Goal: Information Seeking & Learning: Check status

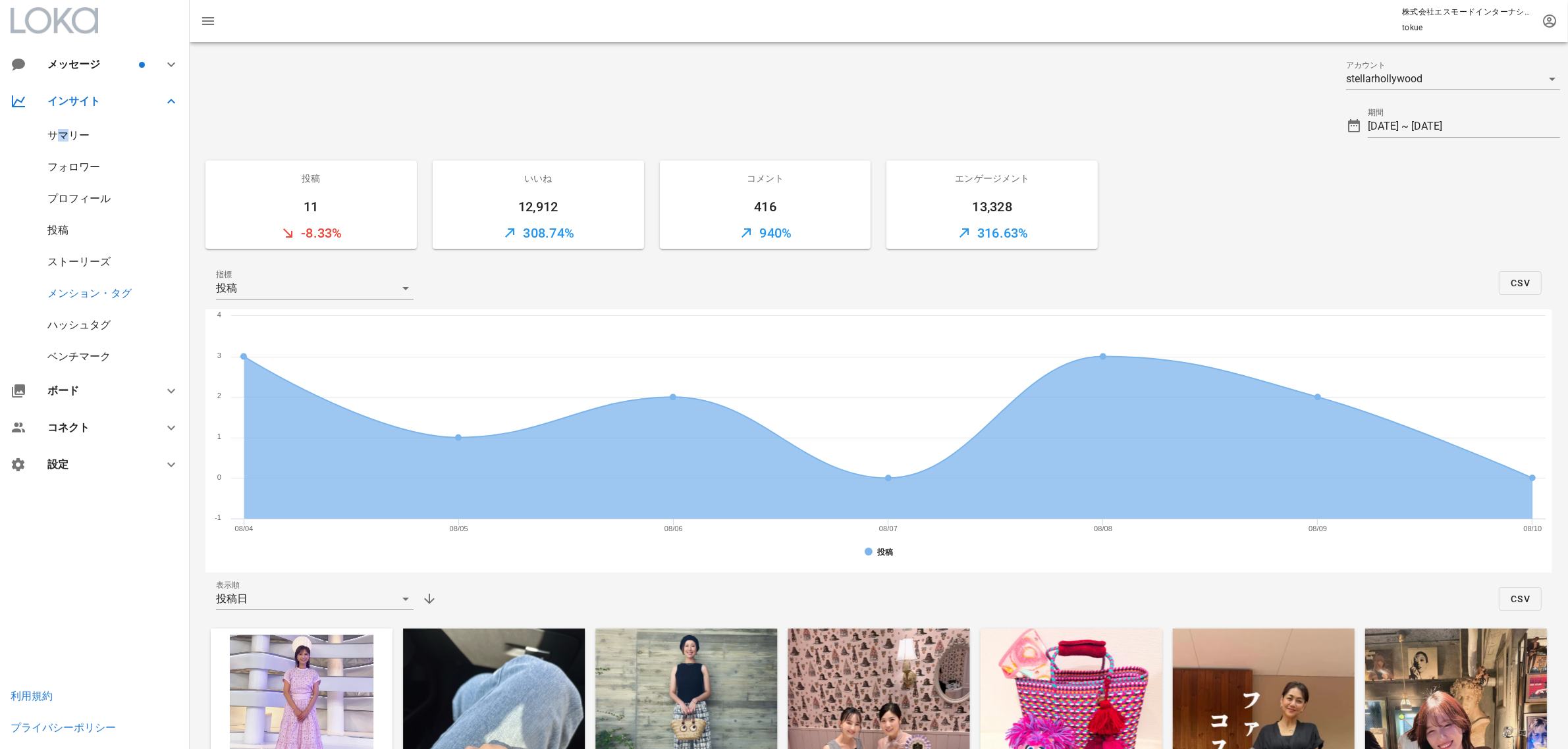
click at [63, 129] on div "サマリー" at bounding box center [95, 135] width 189 height 31
click at [79, 136] on div "サマリー" at bounding box center [68, 136] width 43 height 13
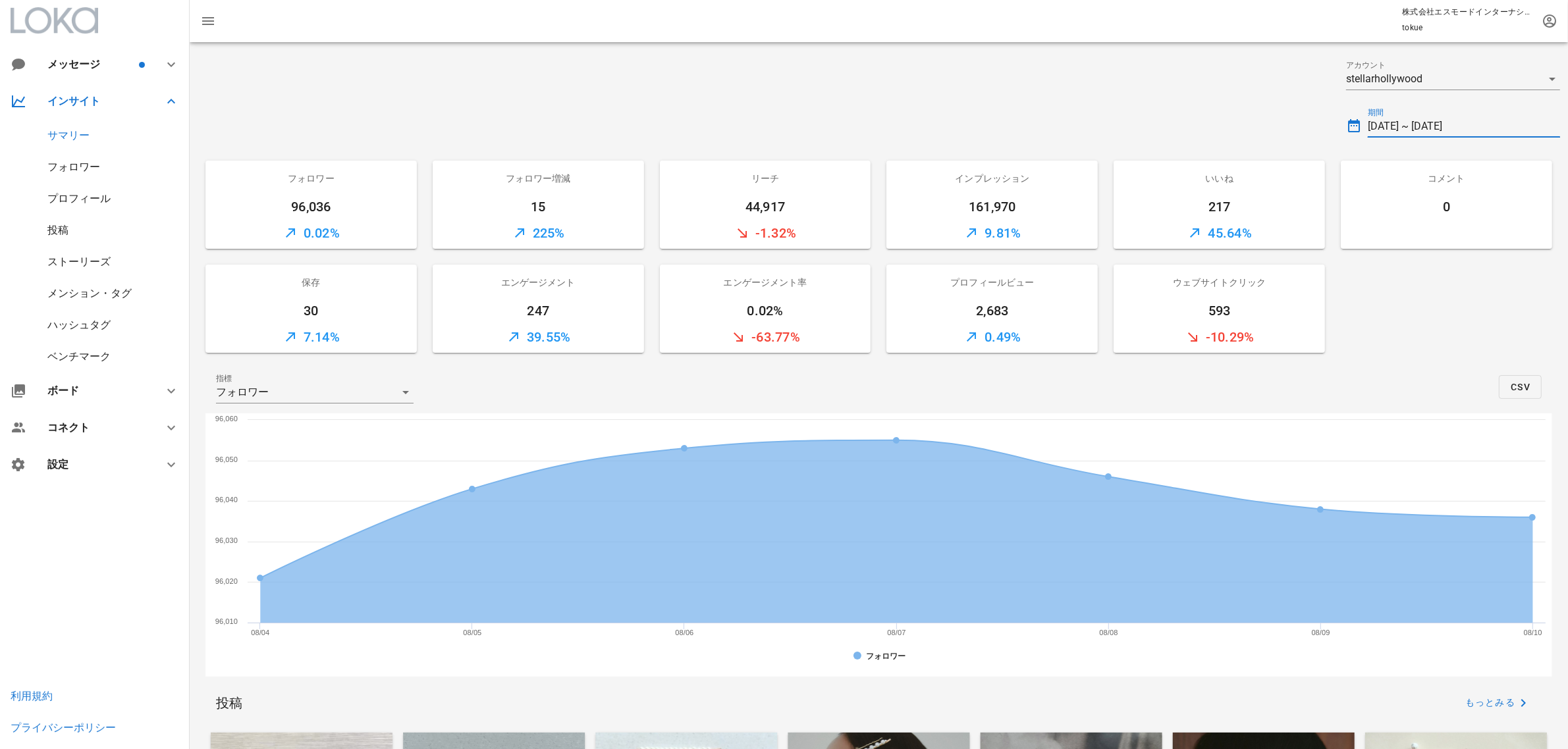
click at [1434, 119] on input "[DATE] ~ [DATE]" at bounding box center [1464, 126] width 193 height 21
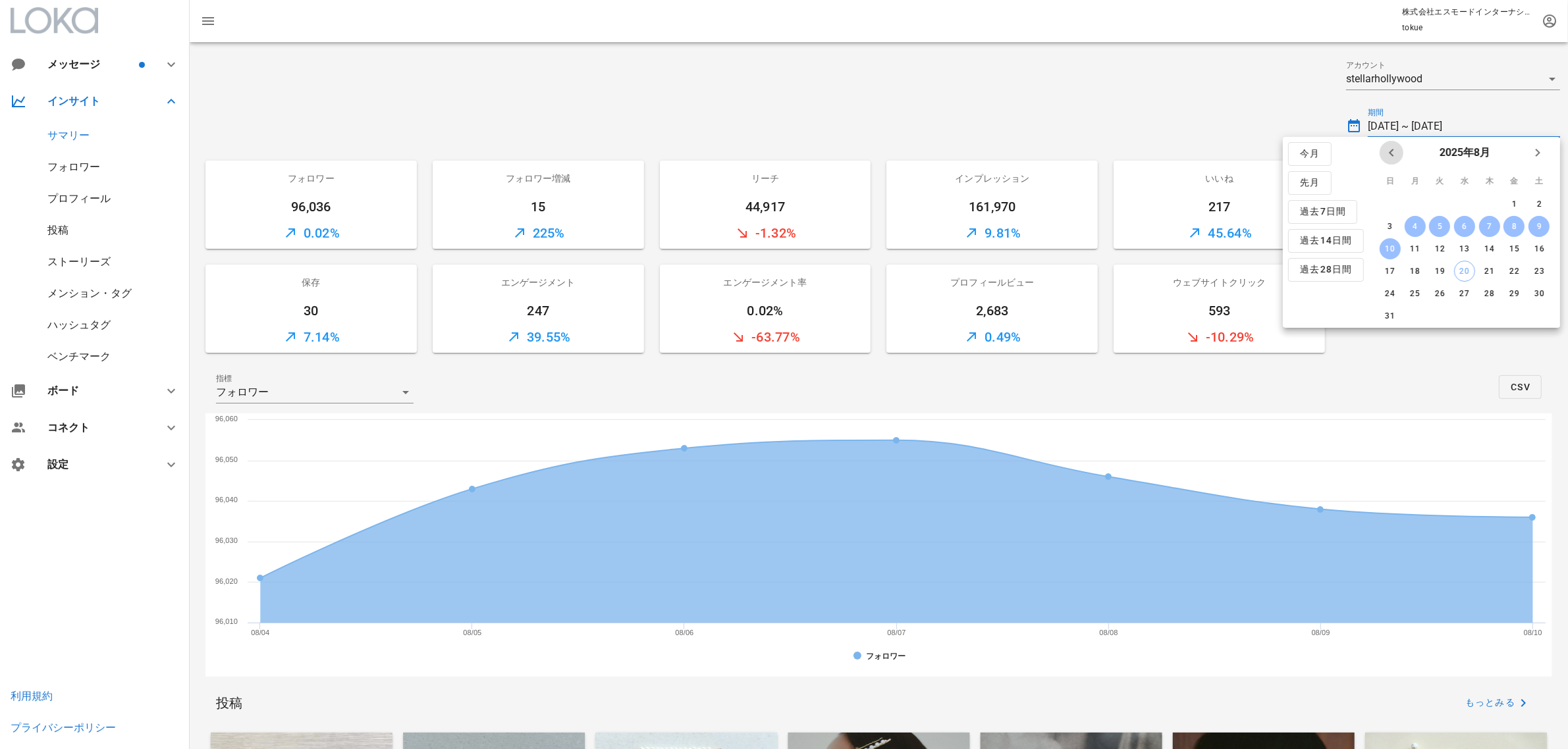
click at [1381, 147] on span "前月" at bounding box center [1391, 153] width 24 height 16
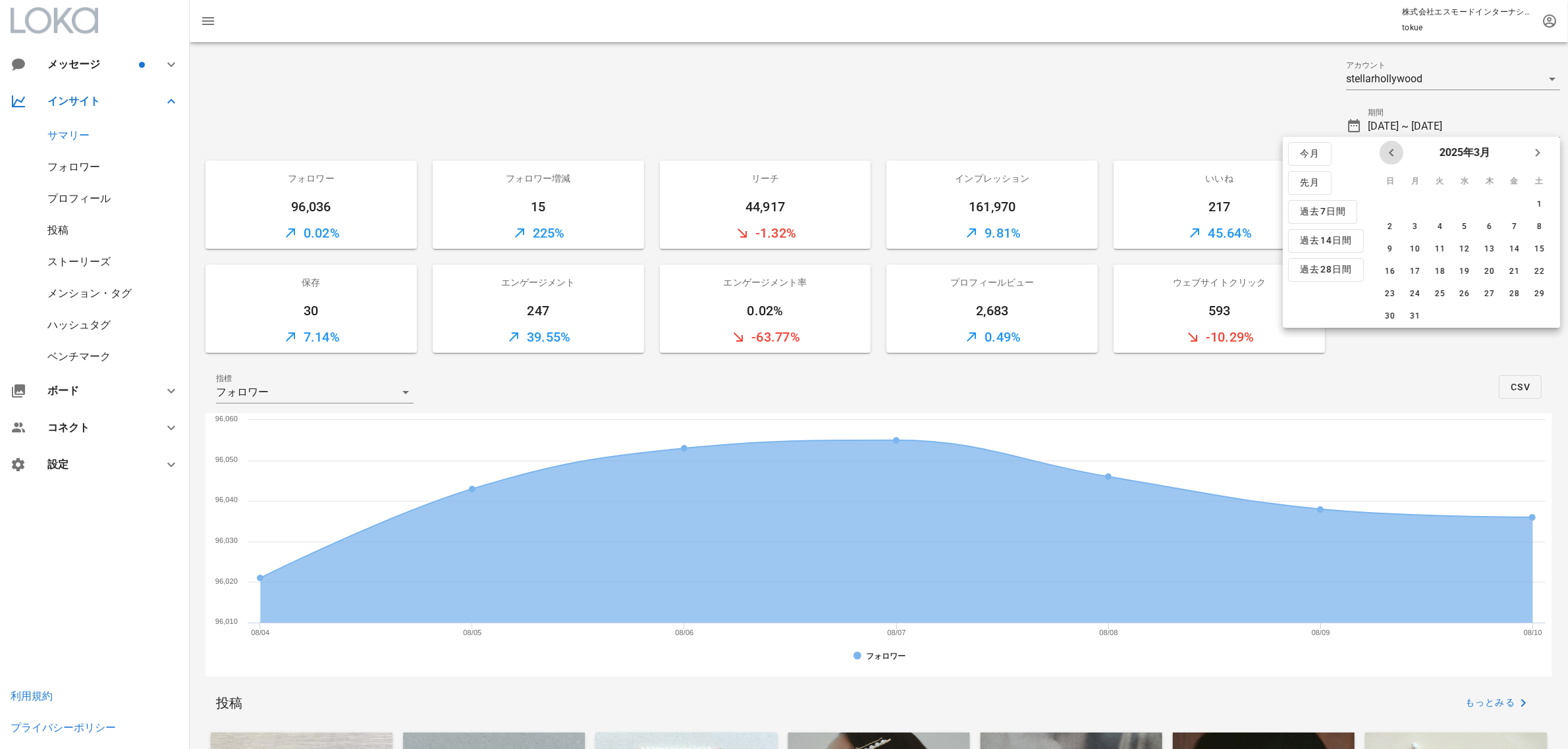
click at [1381, 147] on span "前月" at bounding box center [1391, 153] width 24 height 16
click at [1464, 196] on button "1" at bounding box center [1464, 204] width 21 height 21
click at [1528, 155] on span "来月" at bounding box center [1538, 153] width 24 height 16
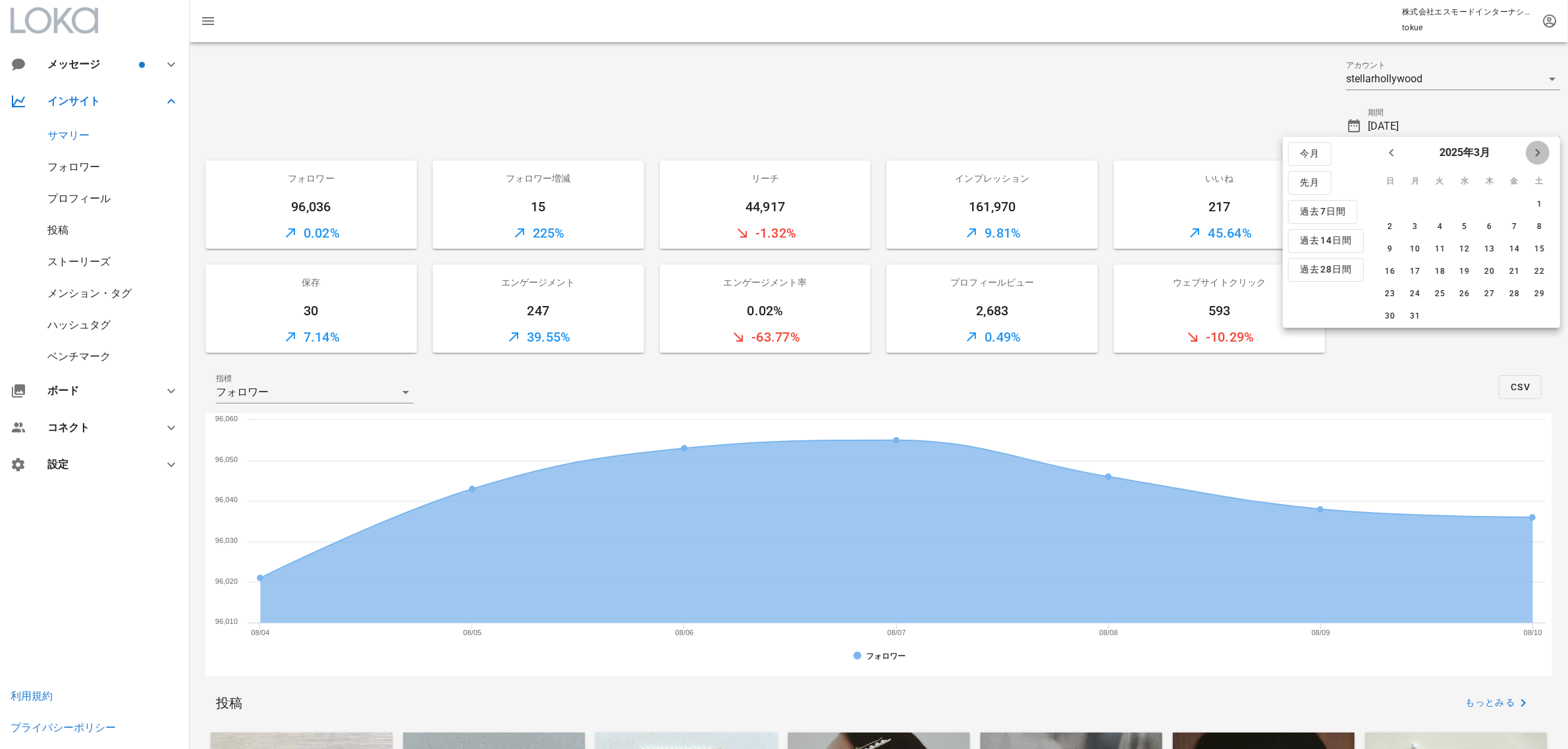
click at [1528, 155] on span "来月" at bounding box center [1538, 153] width 24 height 16
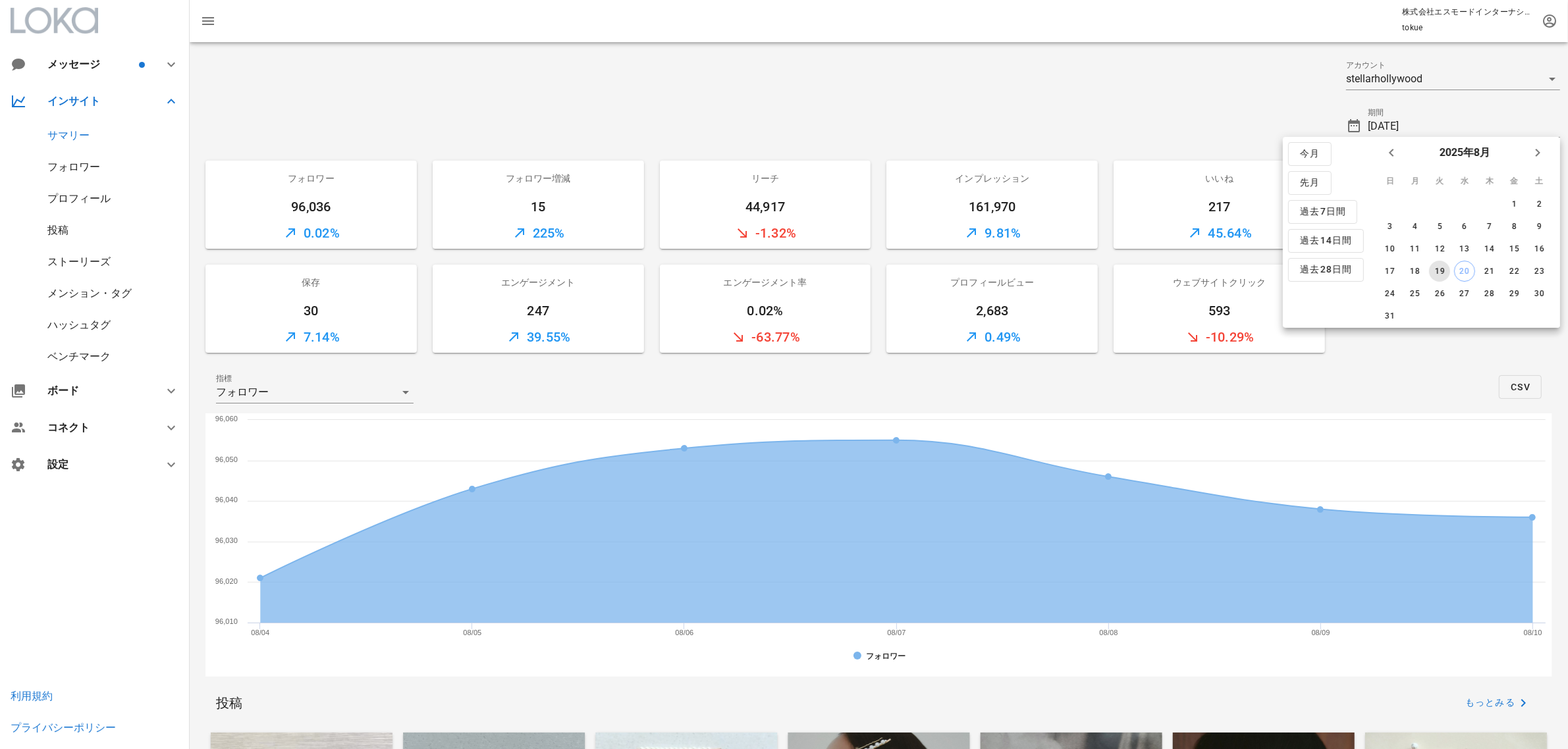
click at [1444, 269] on div "19" at bounding box center [1440, 270] width 21 height 9
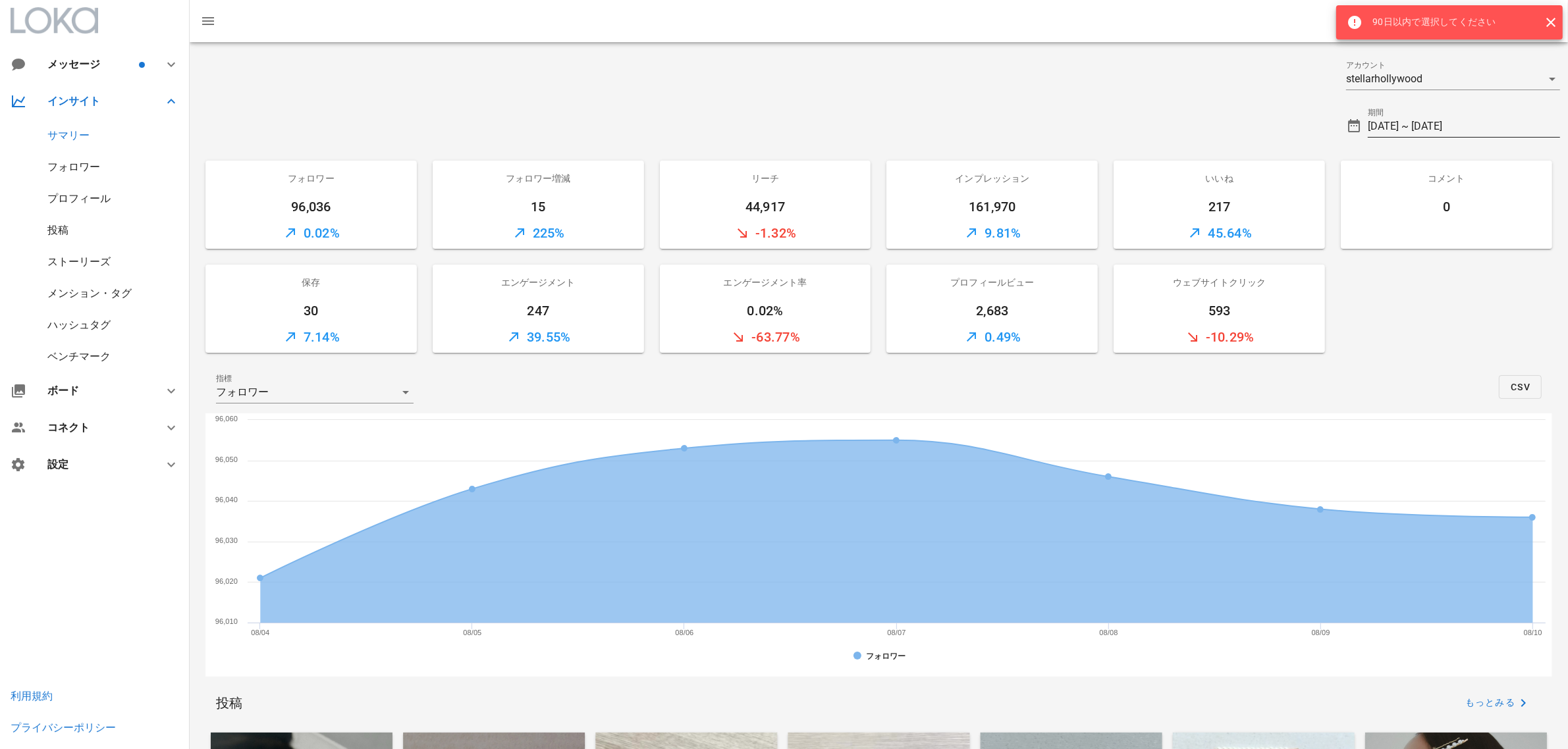
click at [1484, 130] on input "[DATE] ~ [DATE]" at bounding box center [1464, 126] width 193 height 21
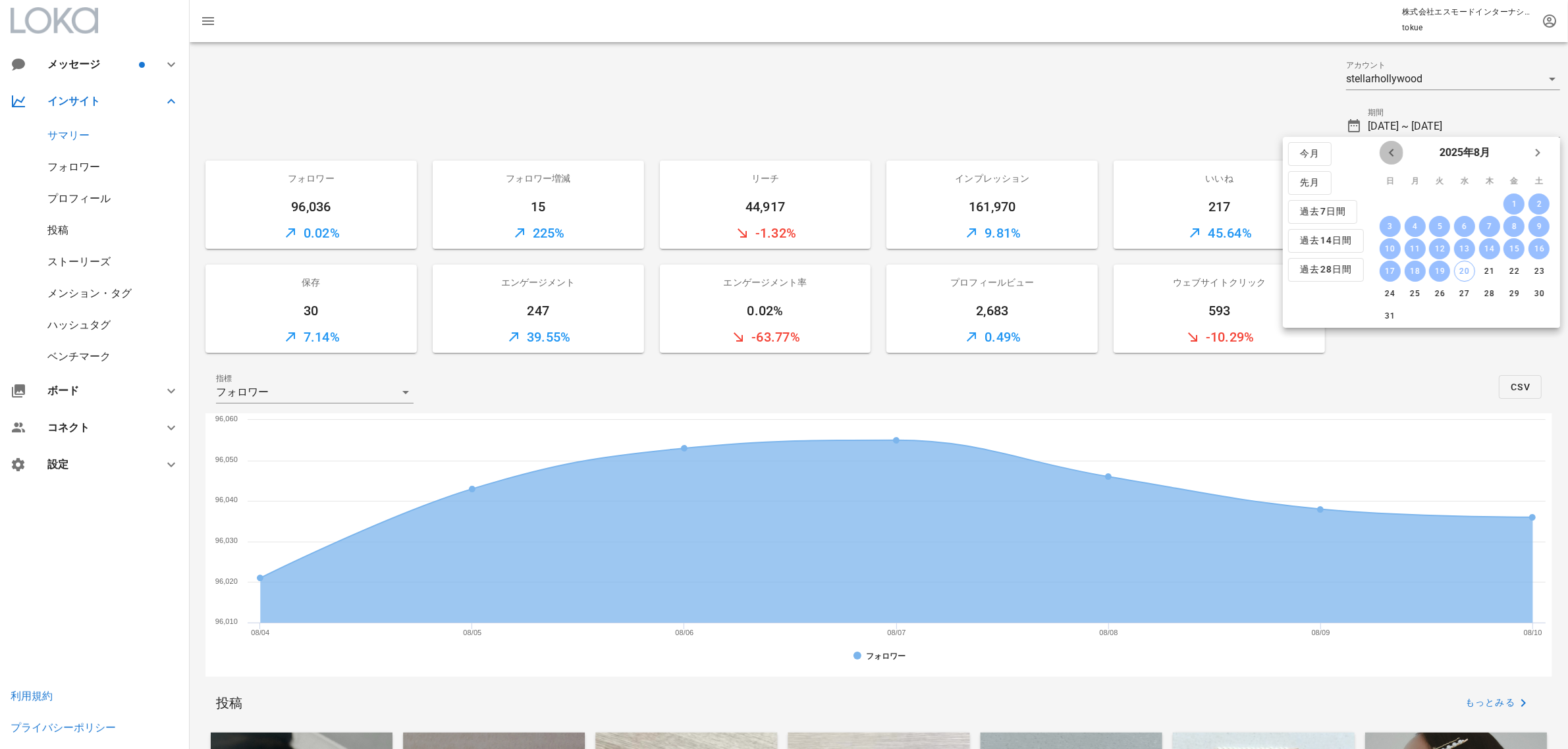
click at [1398, 153] on icon "前月" at bounding box center [1391, 153] width 16 height 16
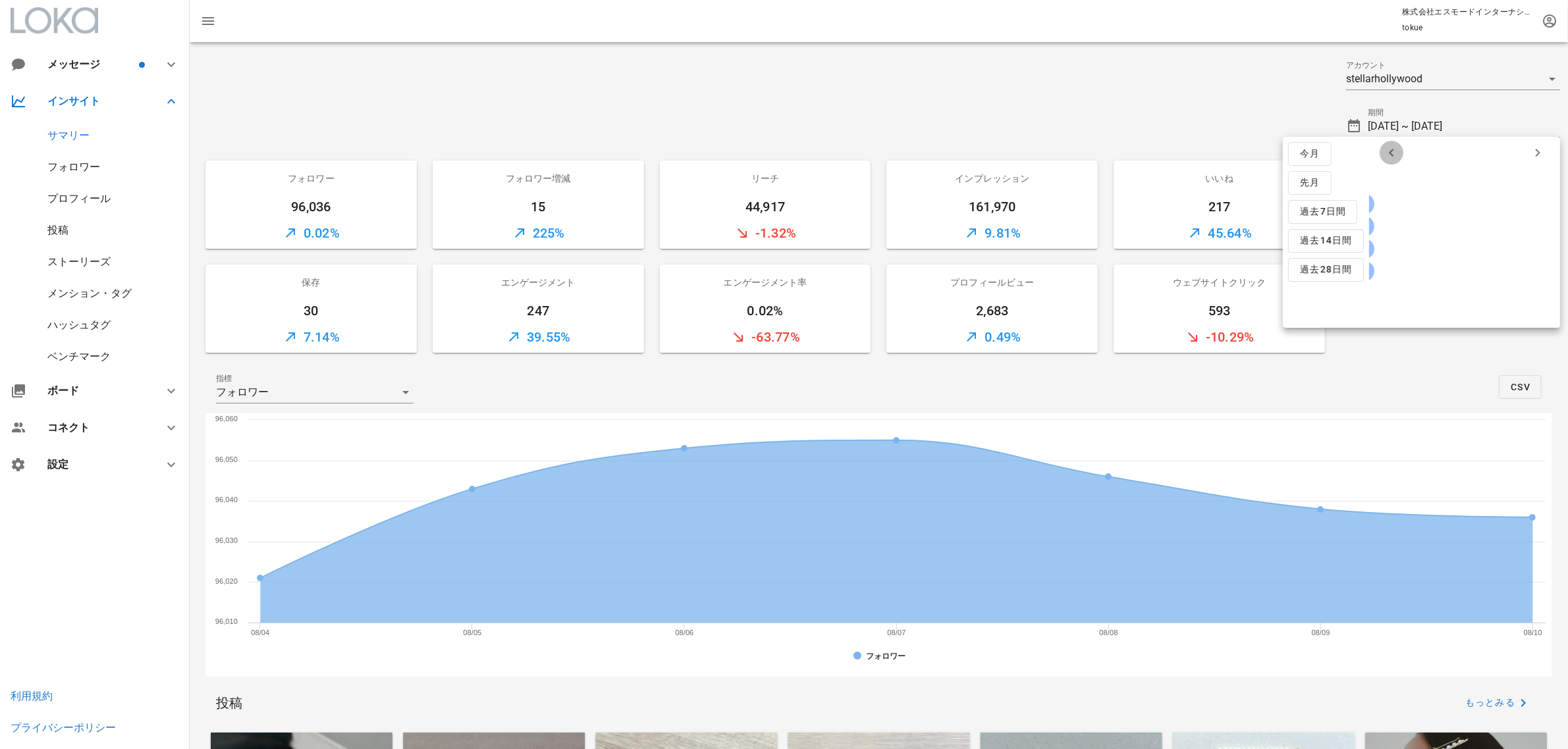
click at [1398, 153] on icon "前月" at bounding box center [1391, 153] width 16 height 16
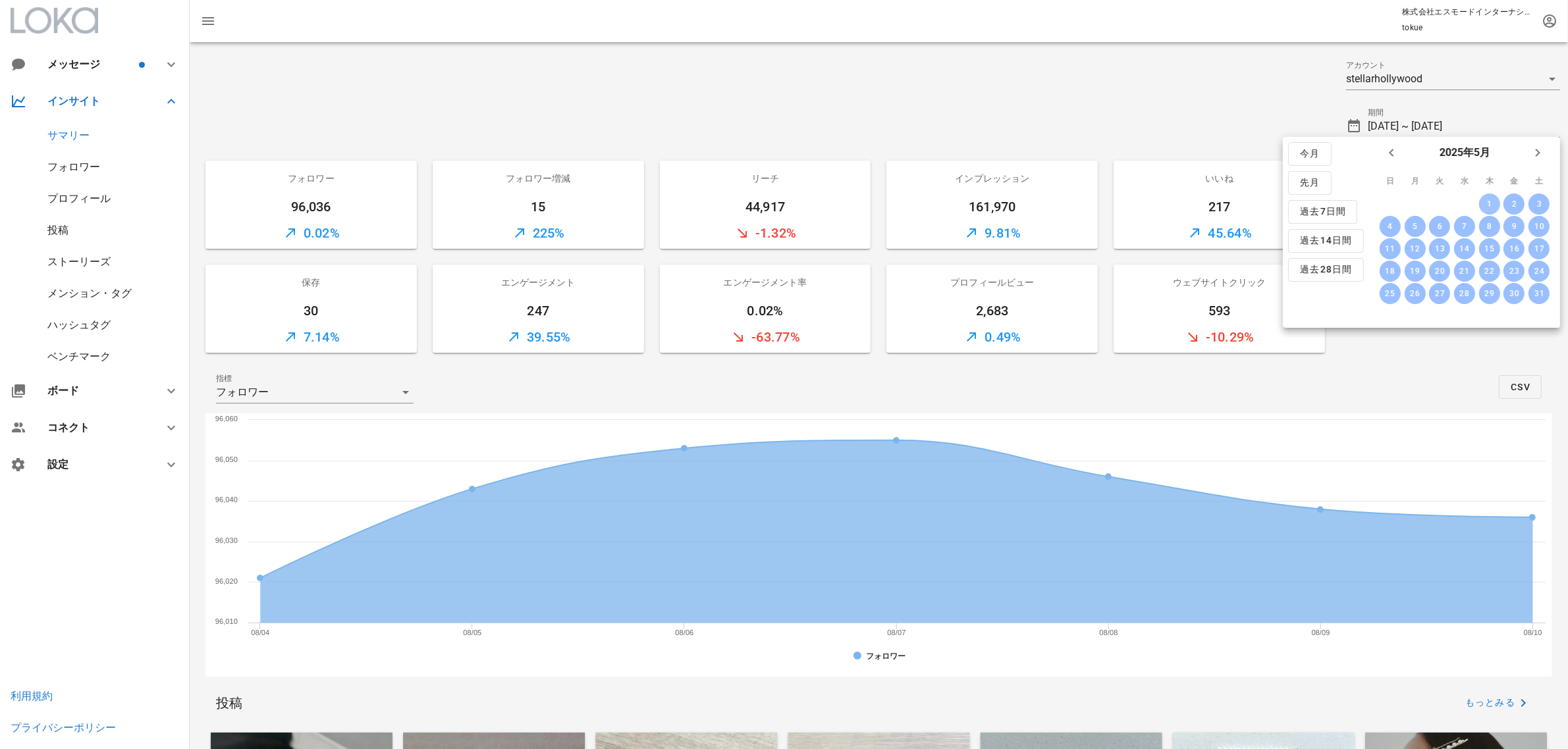
click at [1483, 201] on div "1" at bounding box center [1489, 204] width 21 height 9
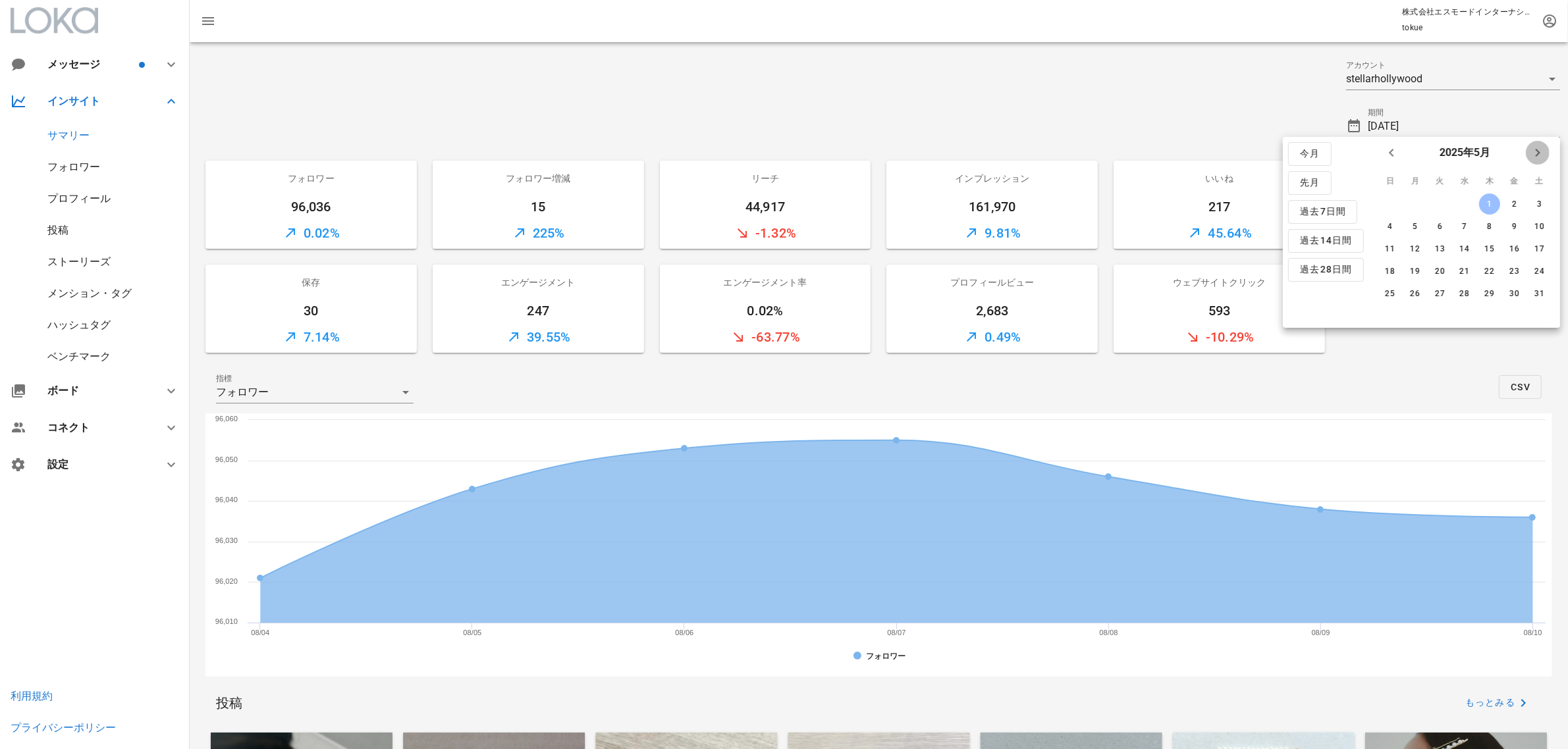
click at [1545, 152] on icon "来月" at bounding box center [1538, 153] width 16 height 16
click at [1395, 156] on icon "前月" at bounding box center [1391, 153] width 16 height 16
click at [1489, 289] on div "31" at bounding box center [1489, 293] width 21 height 9
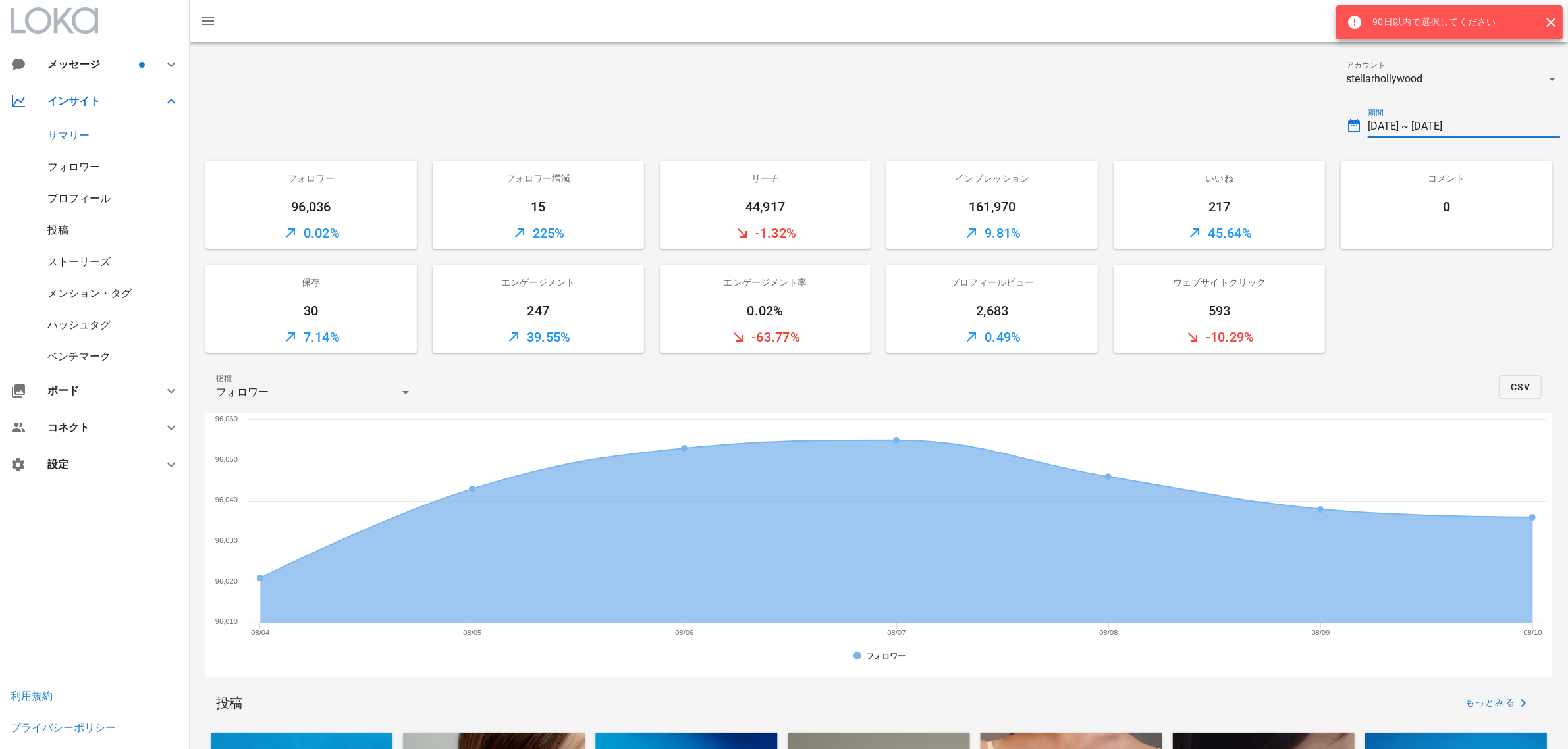
click at [1462, 122] on input "[DATE] ~ [DATE]" at bounding box center [1464, 126] width 193 height 21
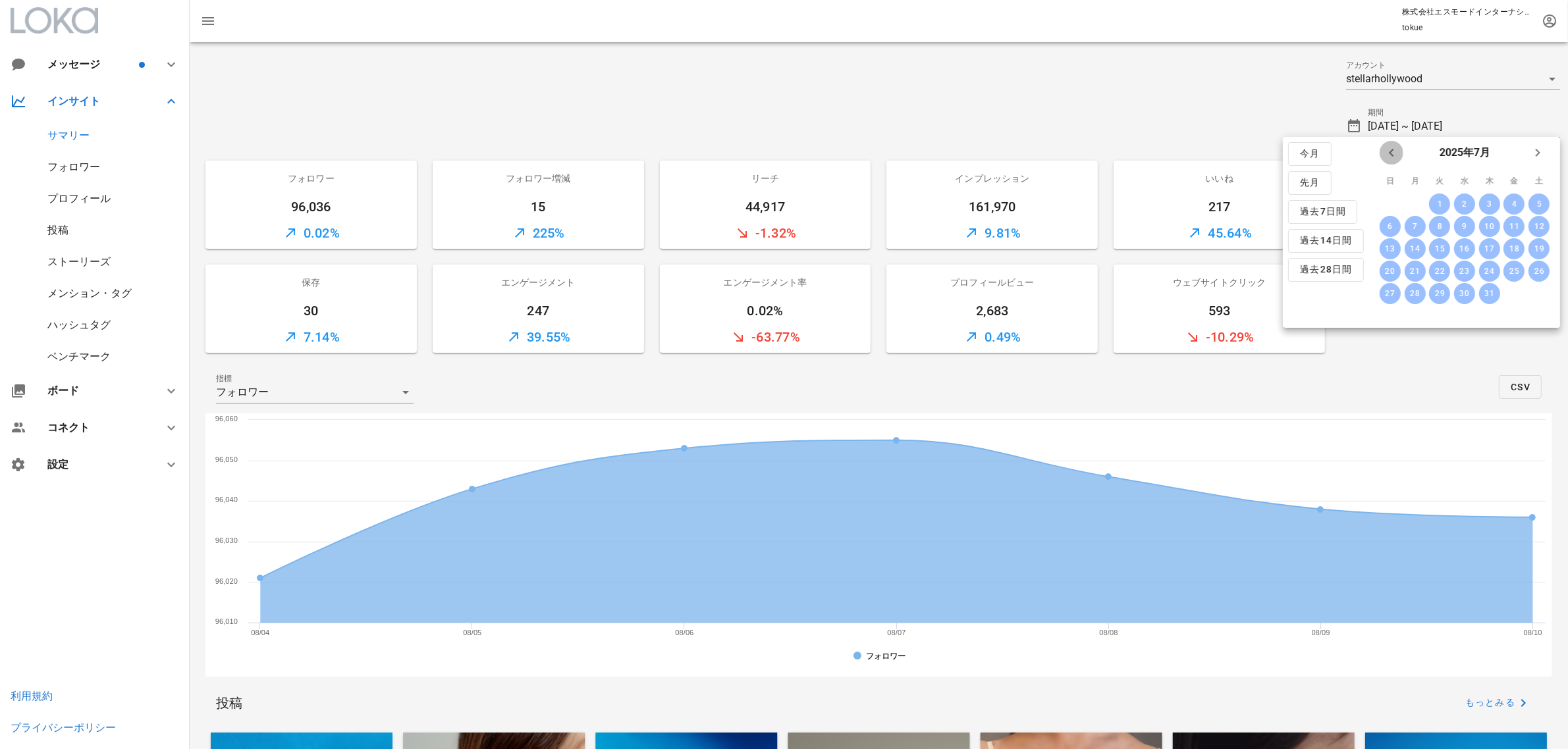
click at [1384, 152] on icon "前月" at bounding box center [1391, 153] width 16 height 16
click at [1387, 202] on div "1" at bounding box center [1390, 204] width 21 height 9
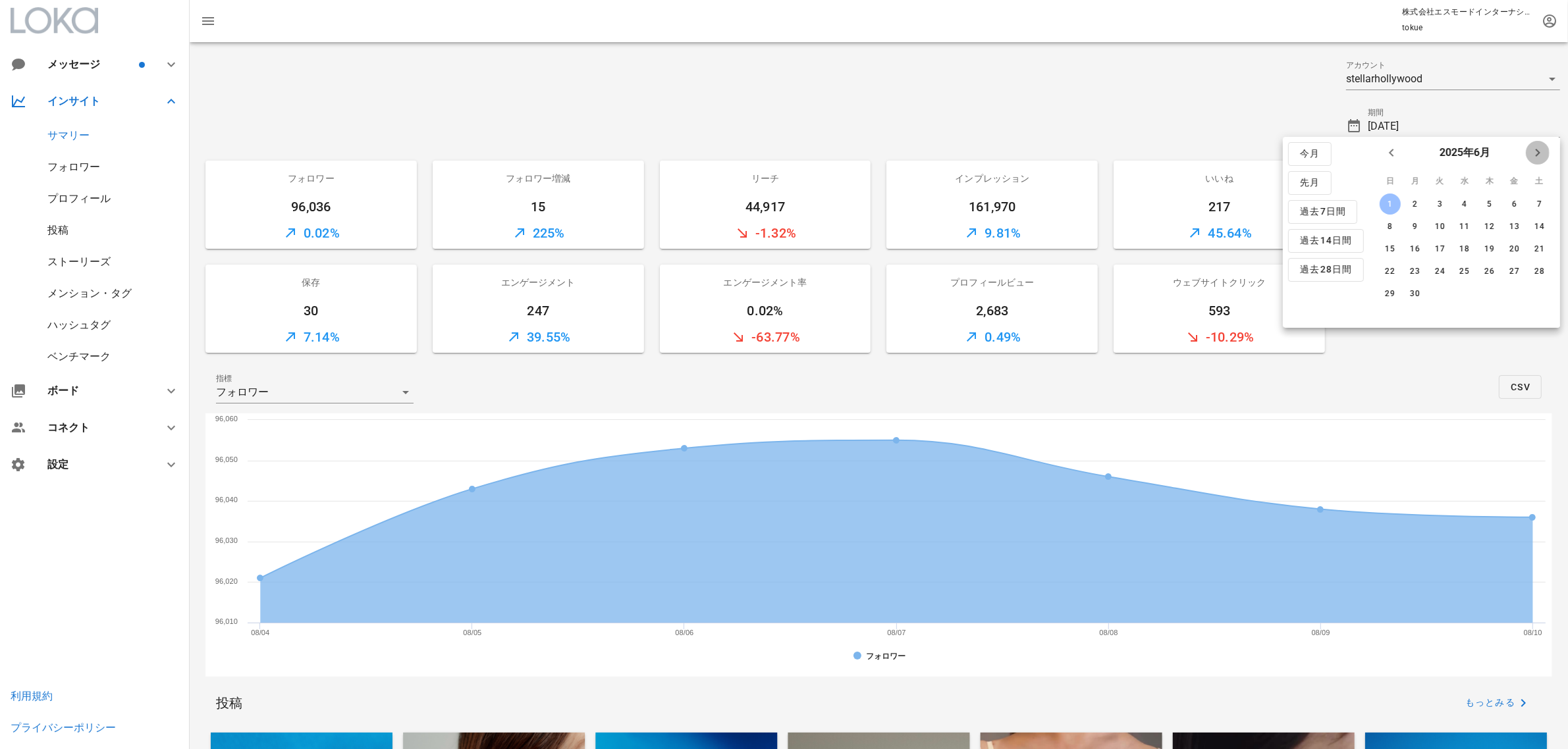
click at [1526, 152] on span "来月" at bounding box center [1538, 153] width 24 height 16
click at [1441, 266] on div "19" at bounding box center [1440, 270] width 21 height 9
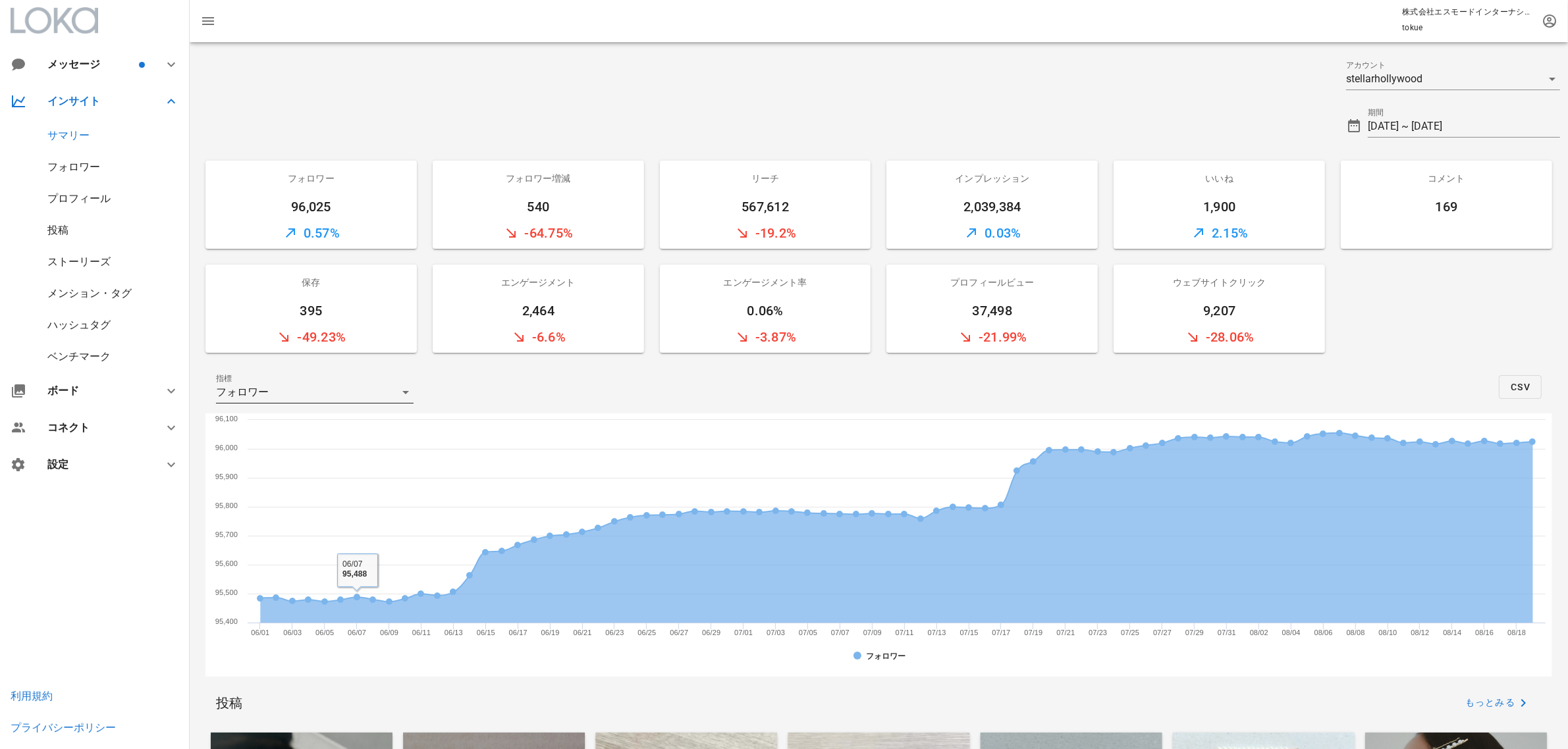
click at [271, 387] on div "フォロワー" at bounding box center [305, 392] width 179 height 21
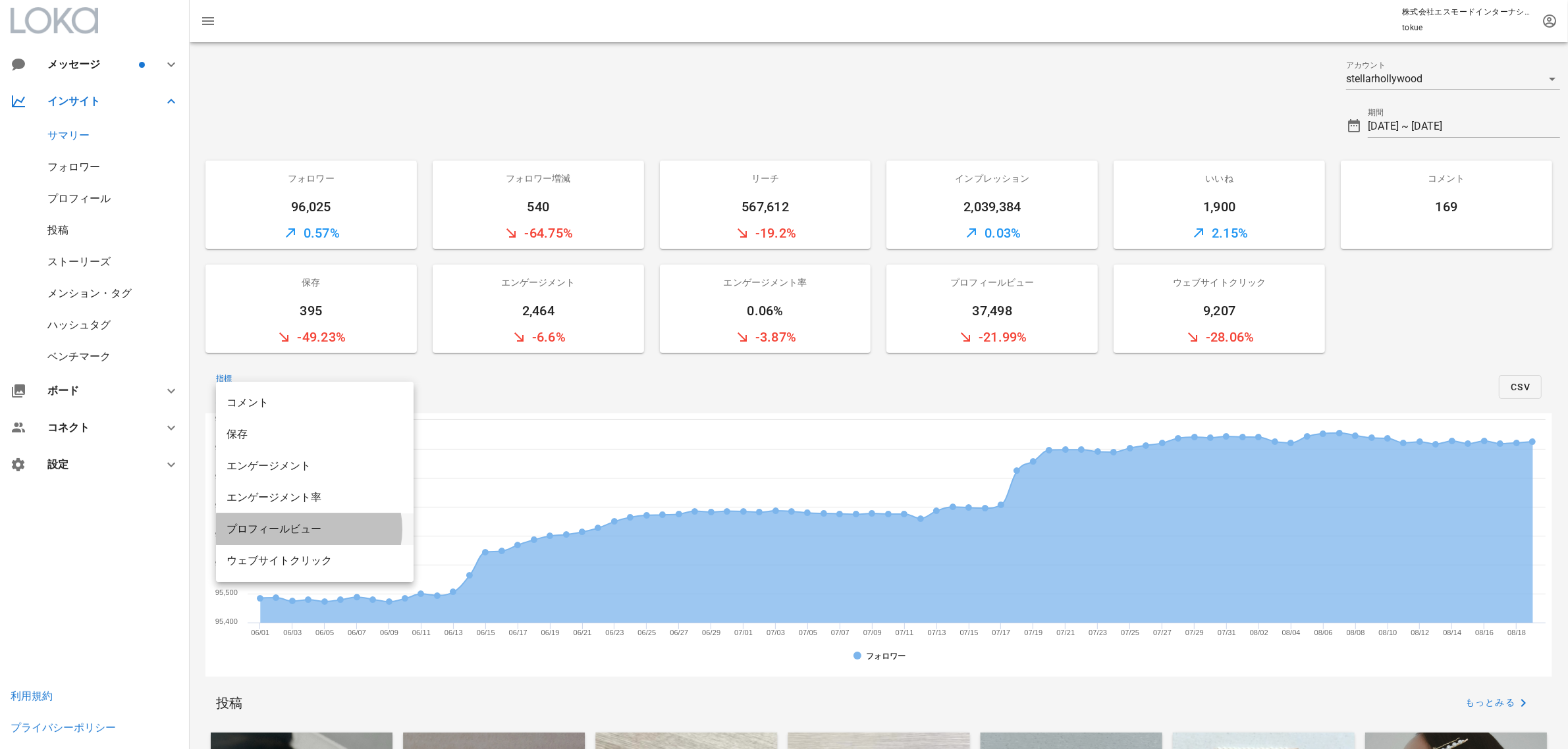
click at [351, 534] on div "プロフィールビュー" at bounding box center [315, 529] width 177 height 13
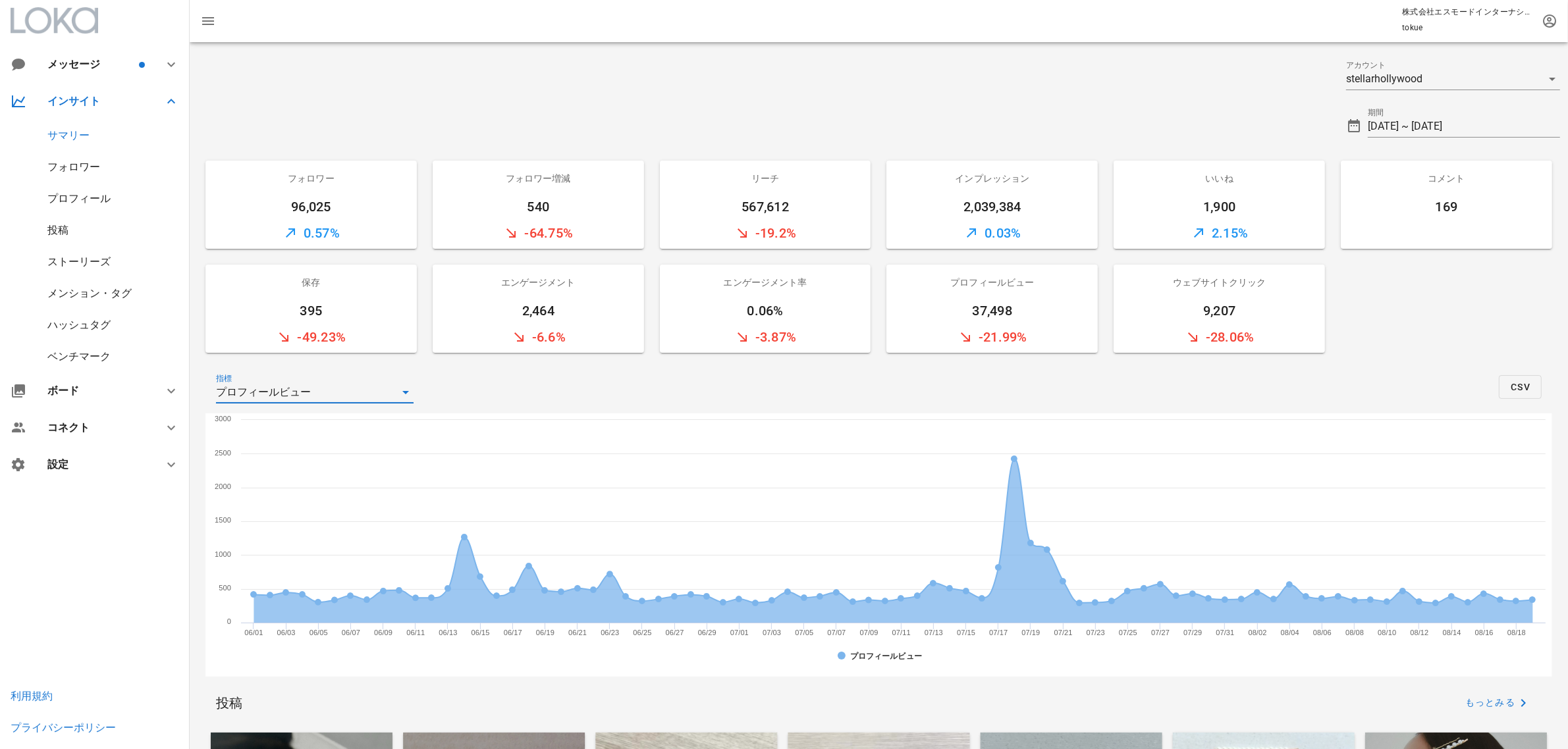
click at [350, 385] on div "プロフィールビュー" at bounding box center [305, 392] width 179 height 21
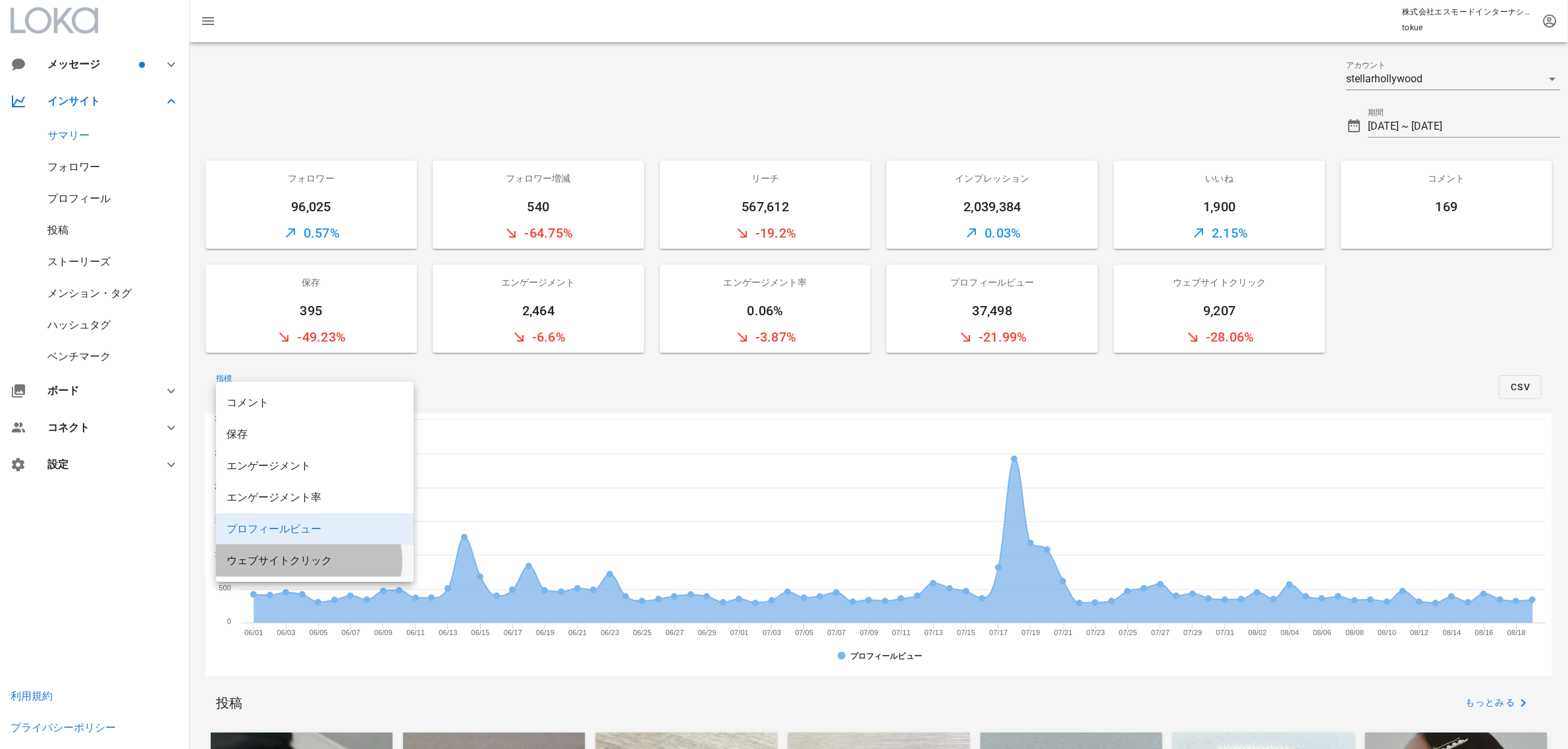
click at [336, 553] on div "ウェブサイトクリック" at bounding box center [315, 560] width 177 height 28
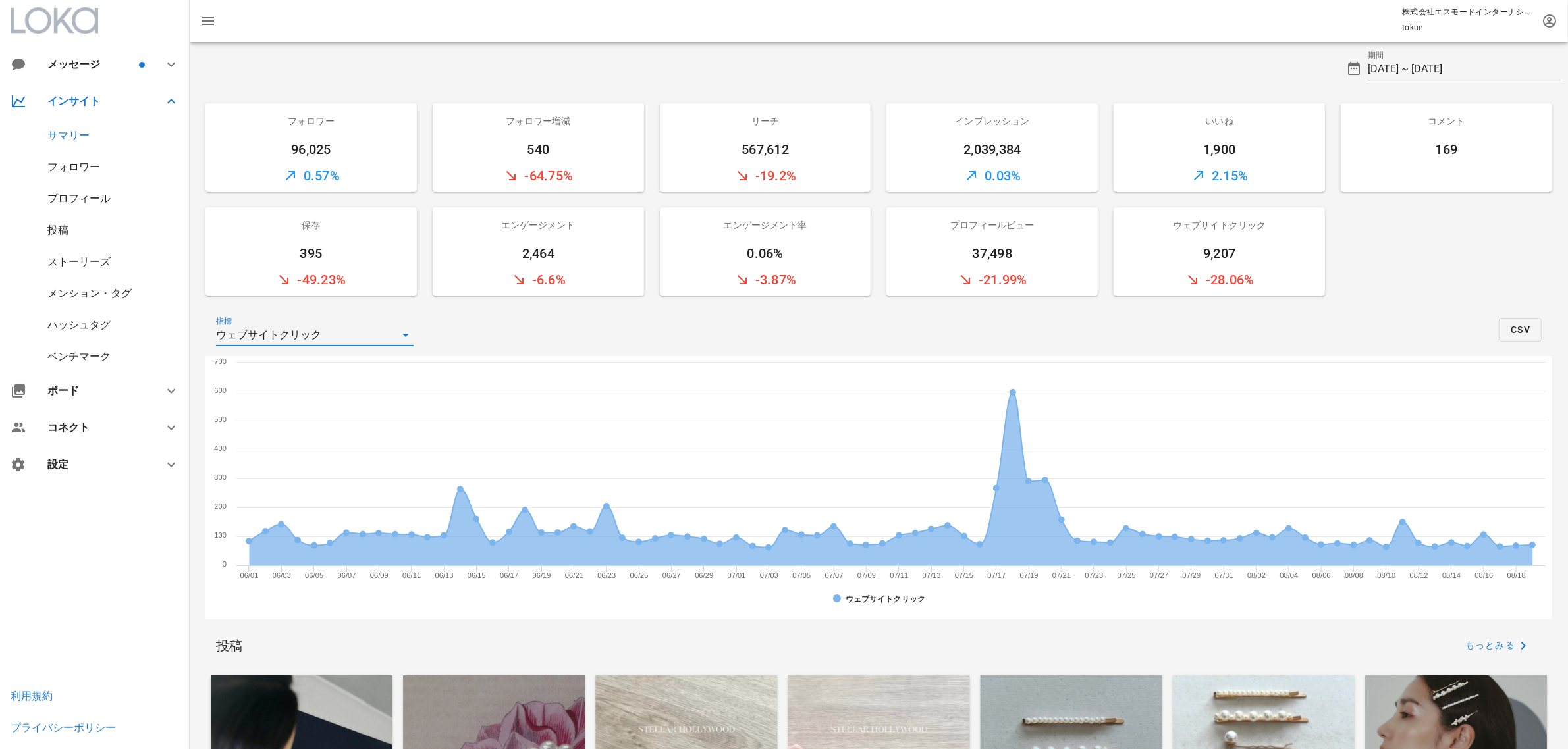
scroll to position [0, 0]
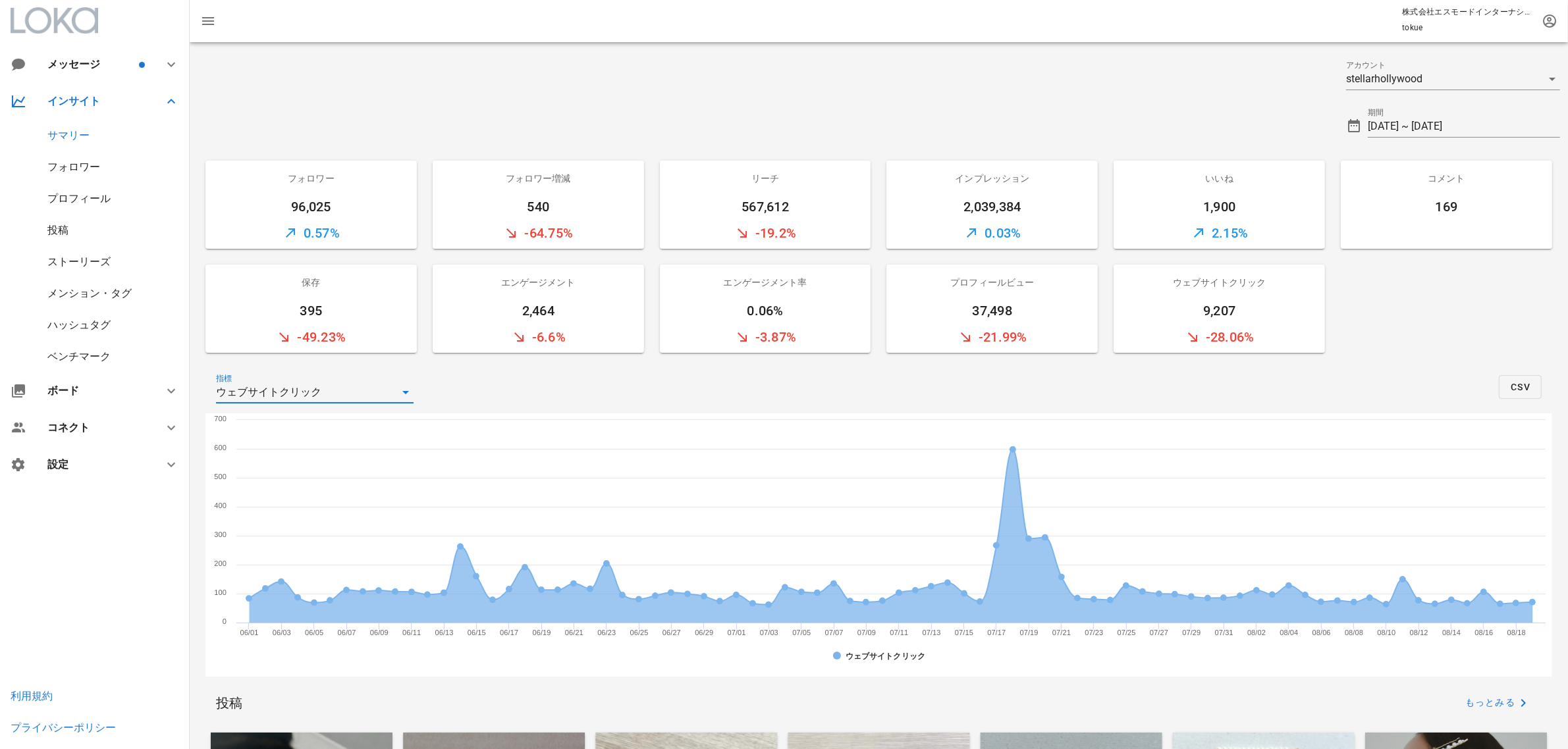
click at [48, 226] on div "投稿" at bounding box center [58, 230] width 21 height 13
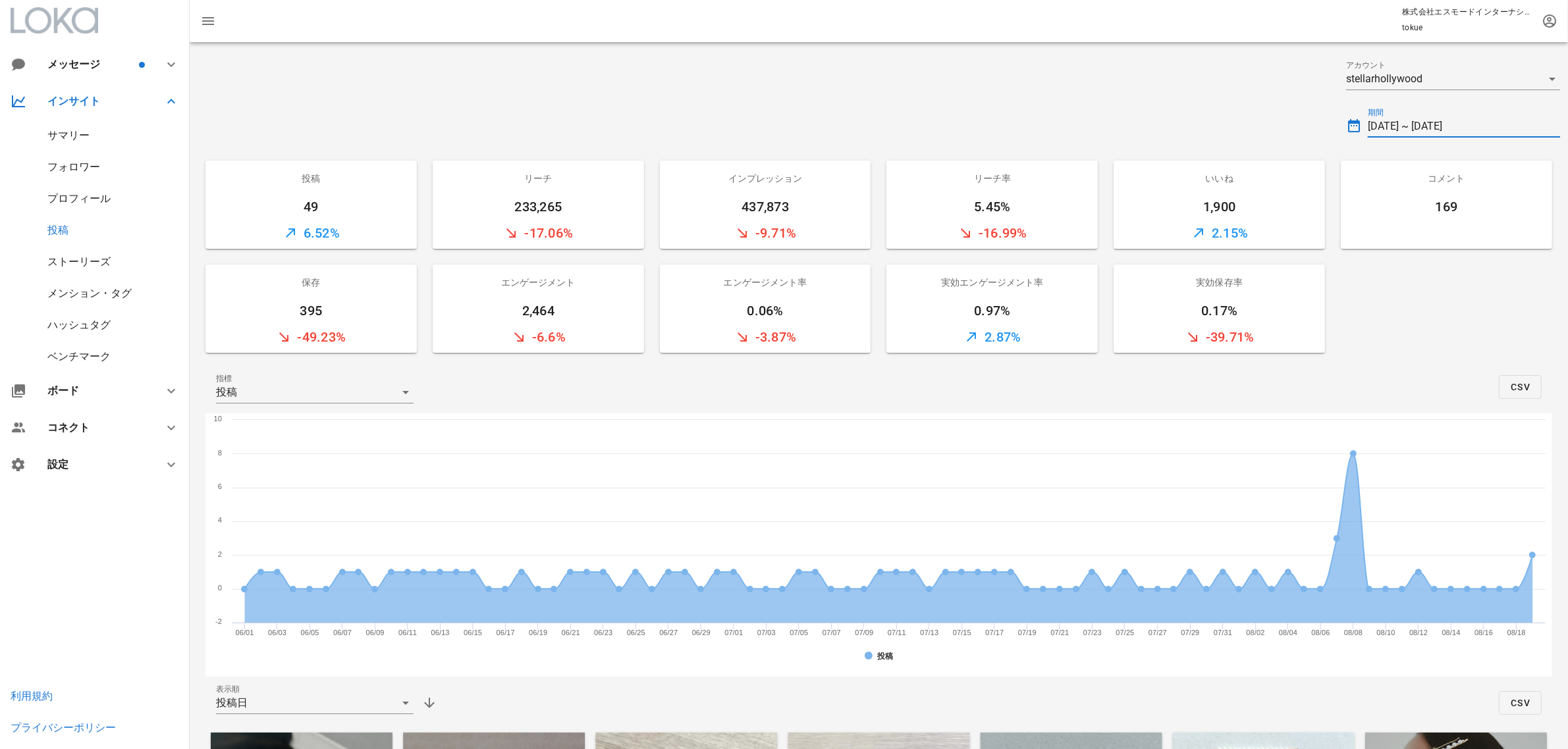
click at [1460, 122] on input "[DATE] ~ [DATE]" at bounding box center [1464, 126] width 193 height 21
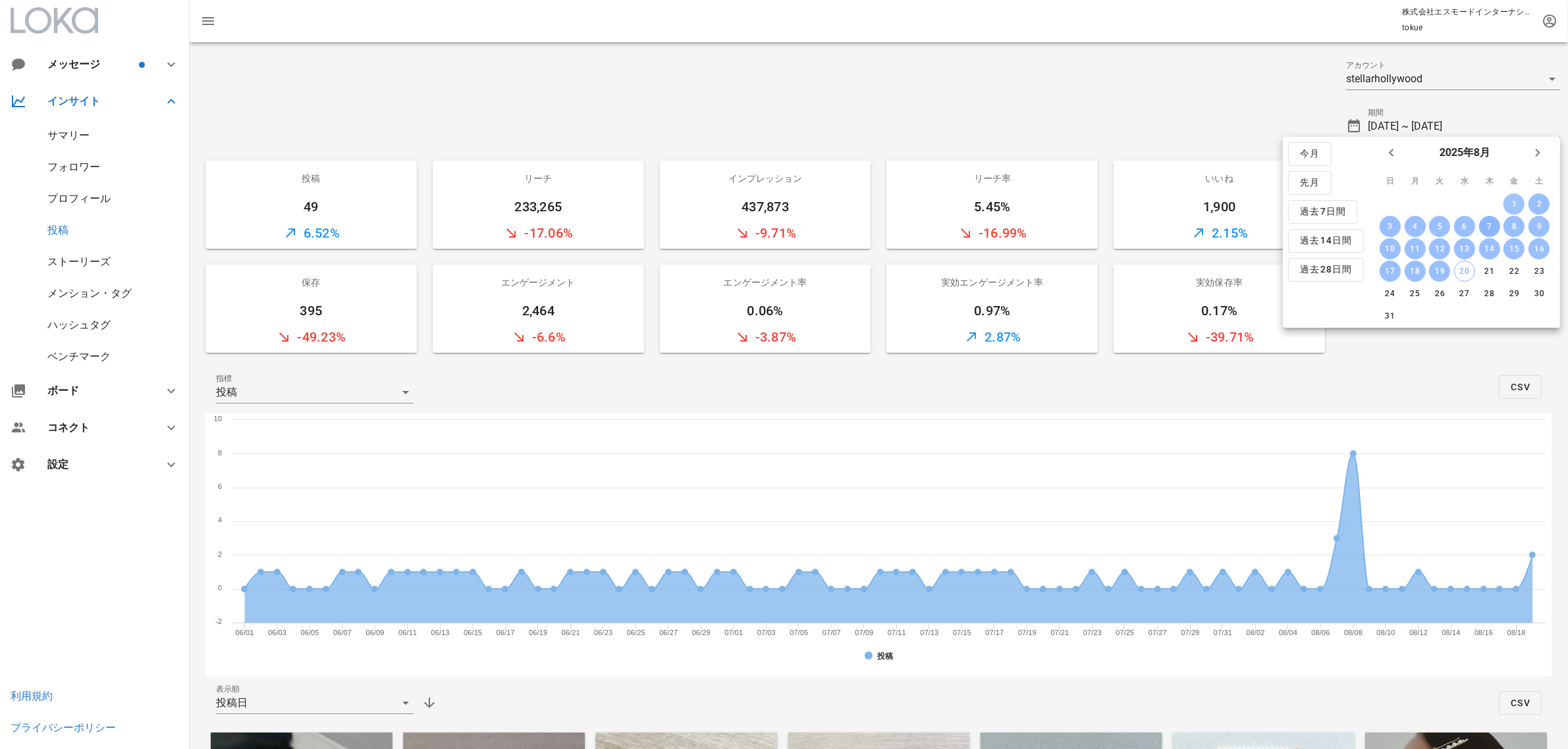
drag, startPoint x: 1513, startPoint y: 196, endPoint x: 1487, endPoint y: 225, distance: 38.9
click at [1513, 196] on button "1" at bounding box center [1514, 204] width 21 height 21
click at [1444, 266] on div "19" at bounding box center [1440, 270] width 21 height 9
type input "[DATE] ~ [DATE]"
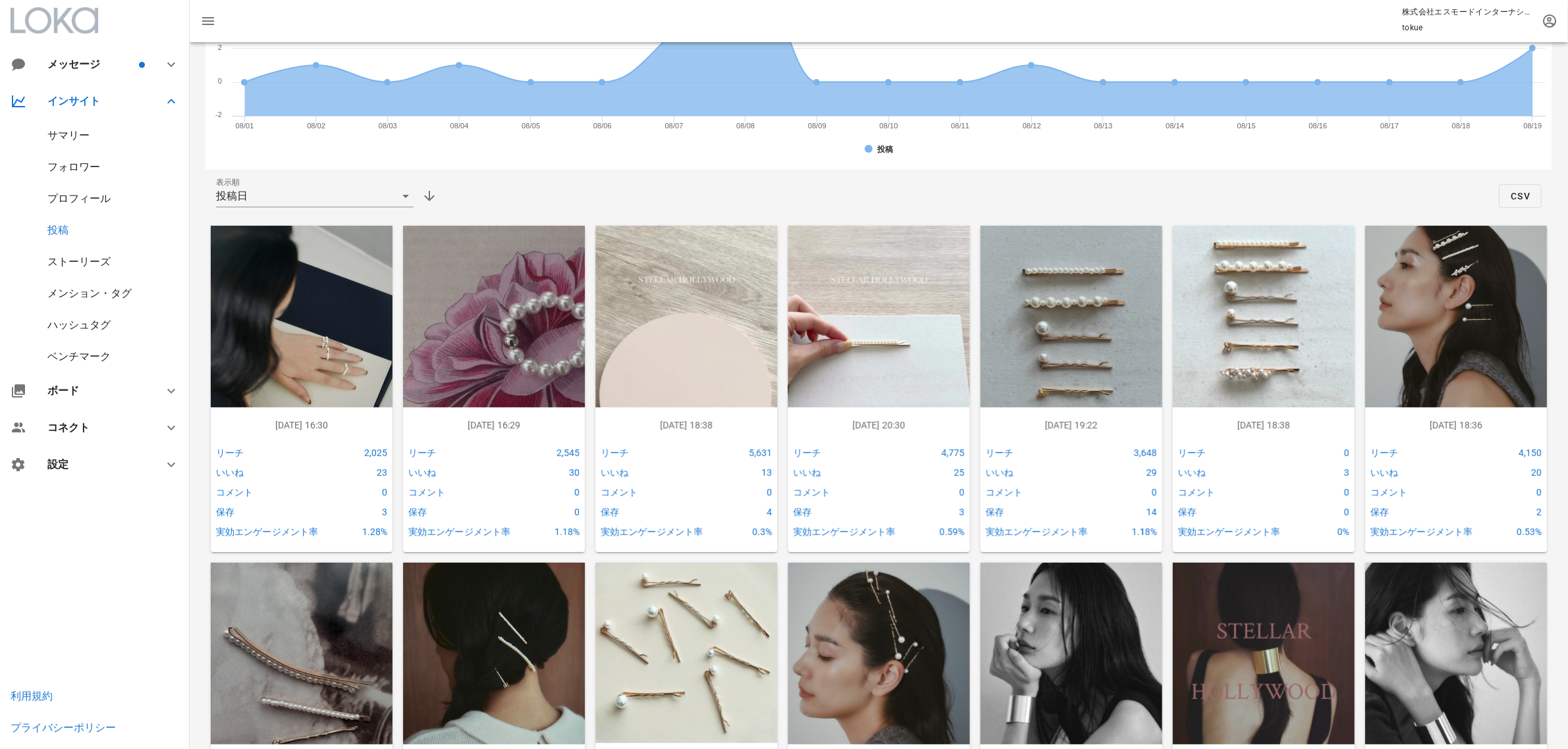
scroll to position [516, 0]
